Goal: Task Accomplishment & Management: Manage account settings

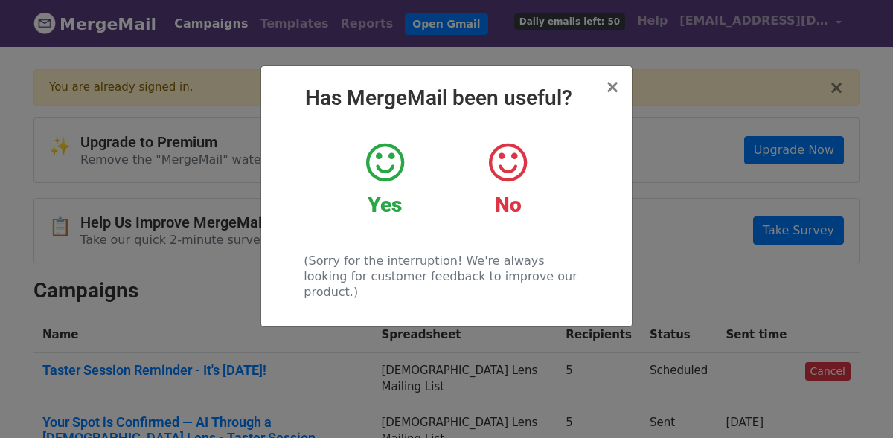
click at [387, 173] on icon at bounding box center [385, 163] width 38 height 45
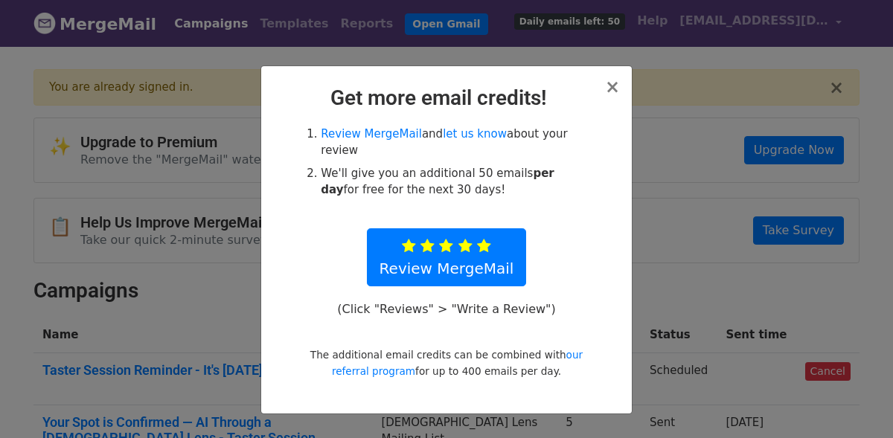
click at [604, 92] on h2 "Get more email credits!" at bounding box center [446, 98] width 347 height 25
click at [617, 92] on span "×" at bounding box center [612, 87] width 15 height 21
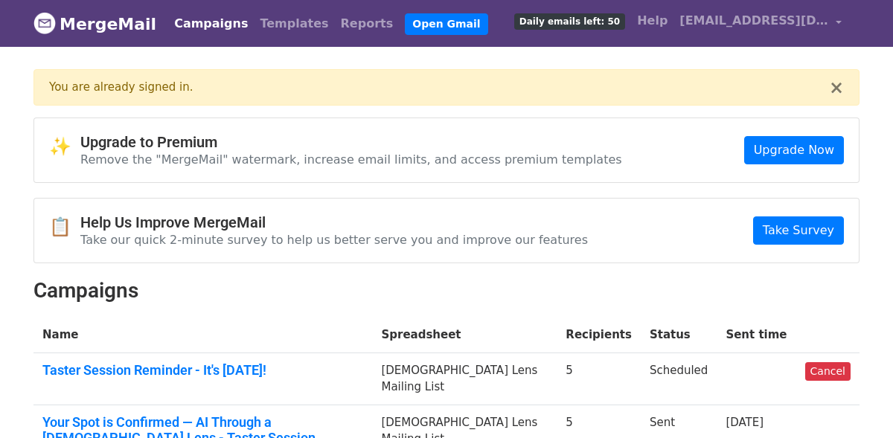
scroll to position [155, 0]
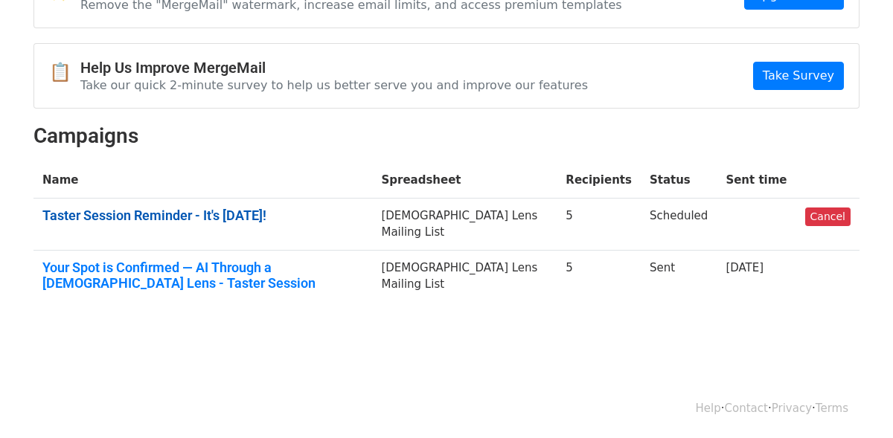
click at [218, 217] on link "Taster Session Reminder - It's Tomorrow!" at bounding box center [202, 216] width 321 height 16
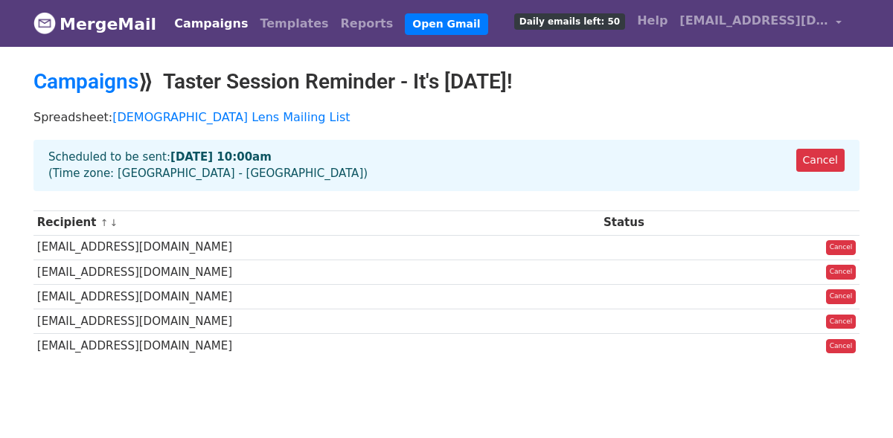
click at [170, 162] on strong "Aug 15 at 10:00am" at bounding box center [220, 156] width 101 height 13
click at [623, 219] on th "Status" at bounding box center [667, 223] width 135 height 25
click at [96, 89] on link "Campaigns" at bounding box center [85, 81] width 105 height 25
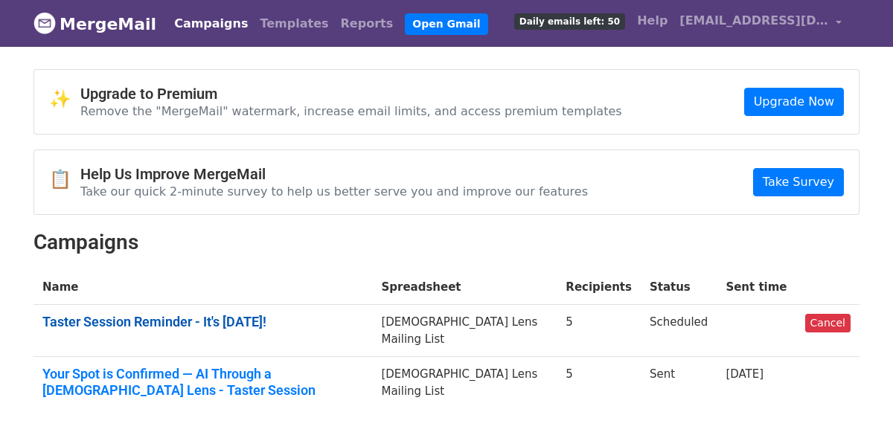
click at [231, 321] on link "Taster Session Reminder - It's Tomorrow!" at bounding box center [202, 322] width 321 height 16
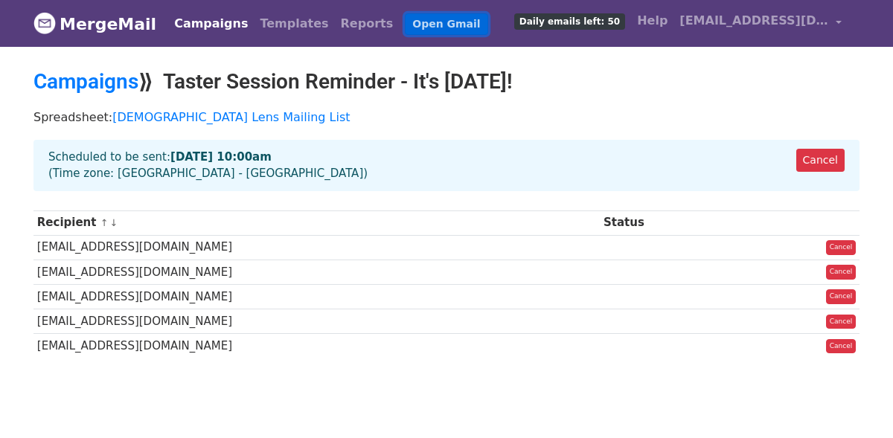
click at [412, 28] on link "Open Gmail" at bounding box center [446, 24] width 83 height 22
click at [257, 25] on link "Templates" at bounding box center [294, 24] width 80 height 30
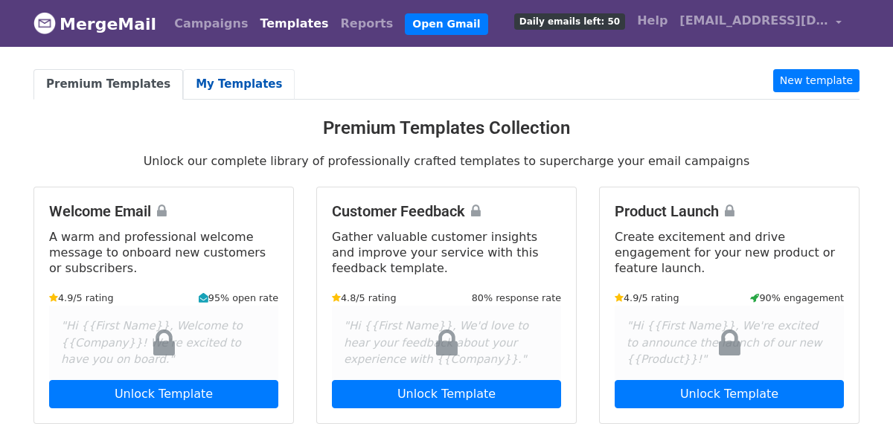
click at [193, 83] on link "My Templates" at bounding box center [239, 84] width 112 height 30
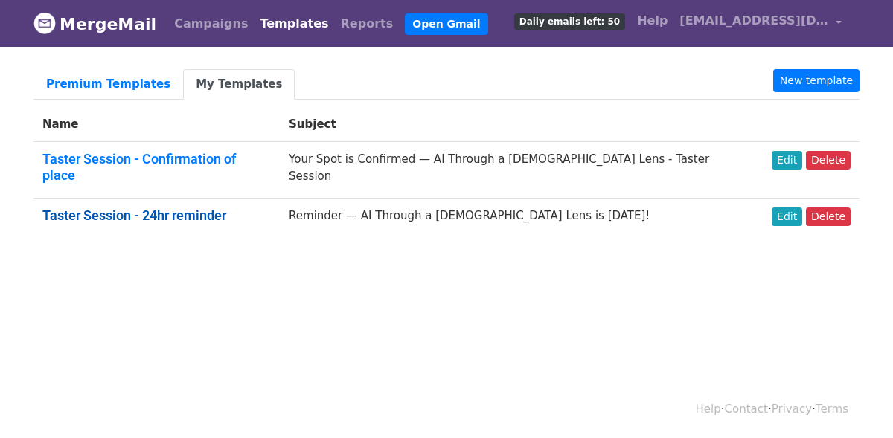
click at [165, 208] on link "Taster Session - 24hr reminder" at bounding box center [134, 216] width 184 height 16
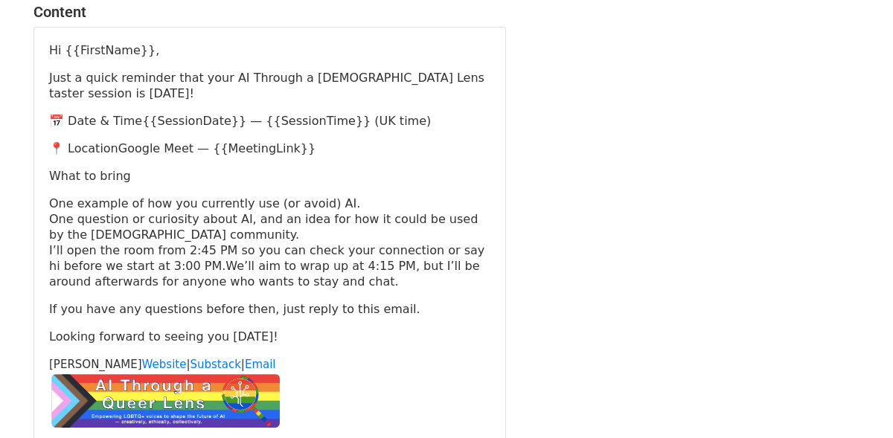
scroll to position [181, 0]
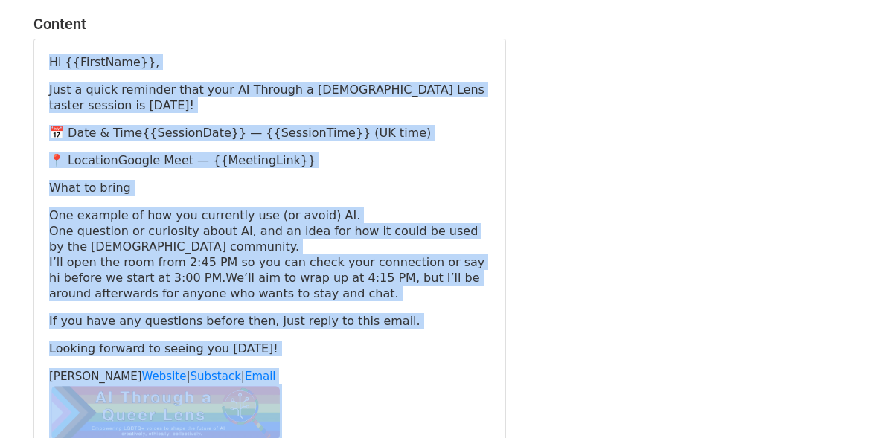
drag, startPoint x: 48, startPoint y: 57, endPoint x: 526, endPoint y: 413, distance: 595.4
click at [526, 413] on div "Subject Reminder — AI Through a [DEMOGRAPHIC_DATA] Lens is [DATE]! Content Hi {…" at bounding box center [446, 193] width 848 height 529
copy div "Hi {{FirstName}}, Just a quick reminder that your AI Through a [DEMOGRAPHIC_DAT…"
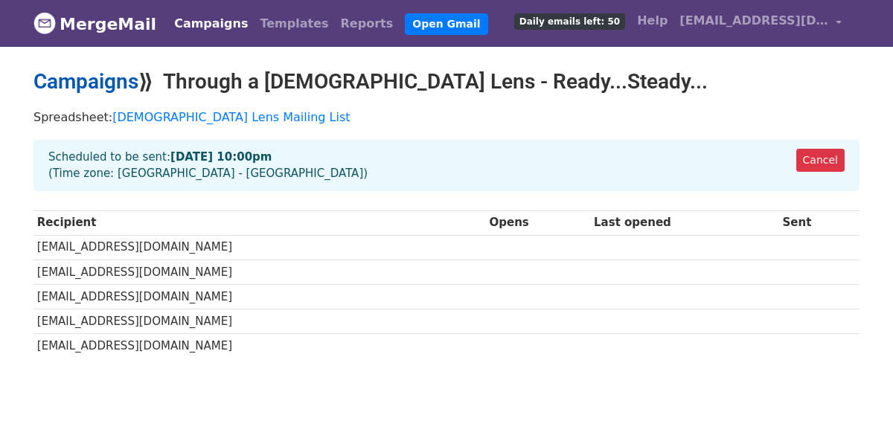
click at [91, 86] on link "Campaigns" at bounding box center [85, 81] width 105 height 25
